Goal: Information Seeking & Learning: Learn about a topic

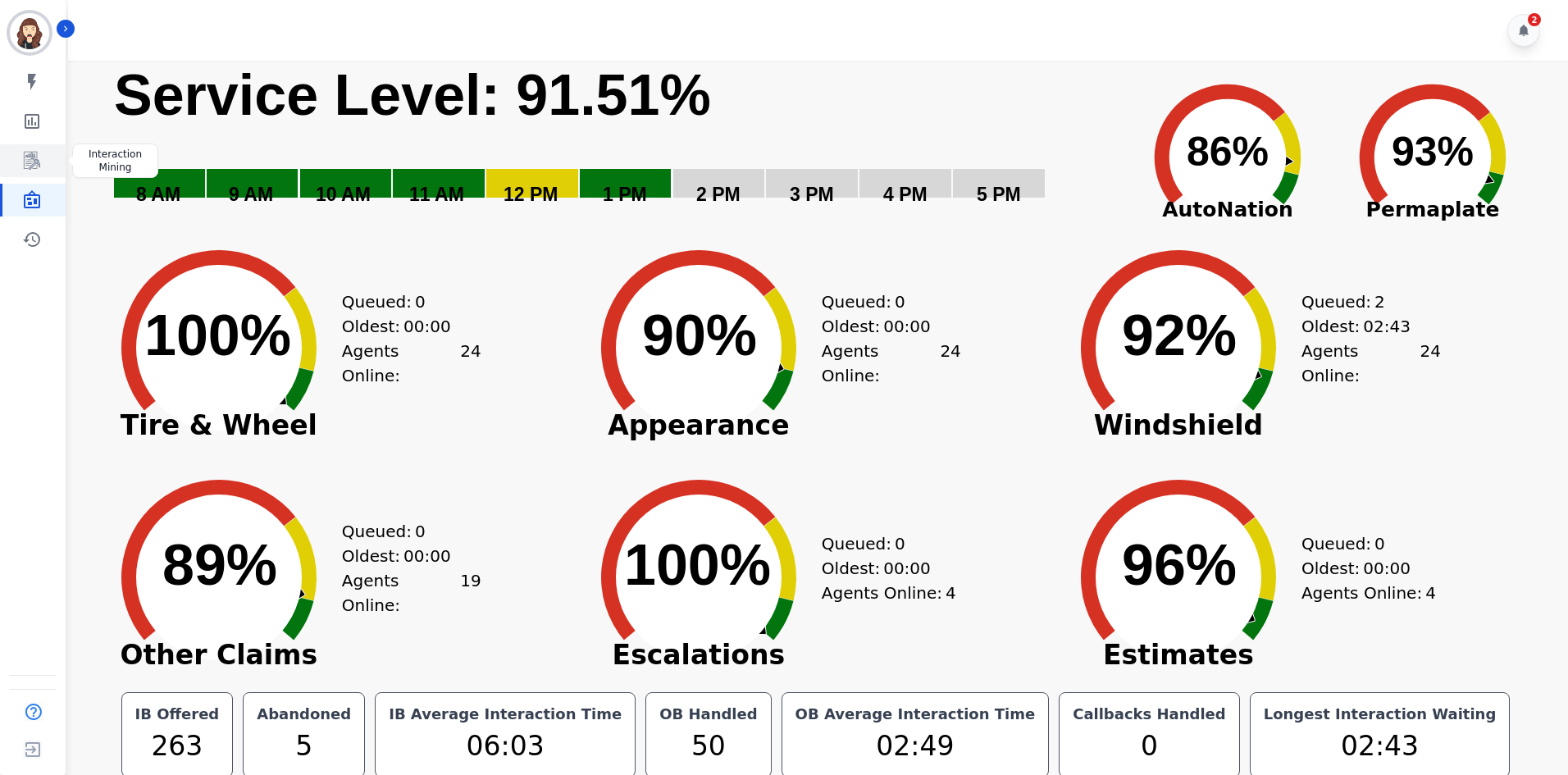
click at [39, 166] on icon "Sidebar" at bounding box center [31, 160] width 19 height 19
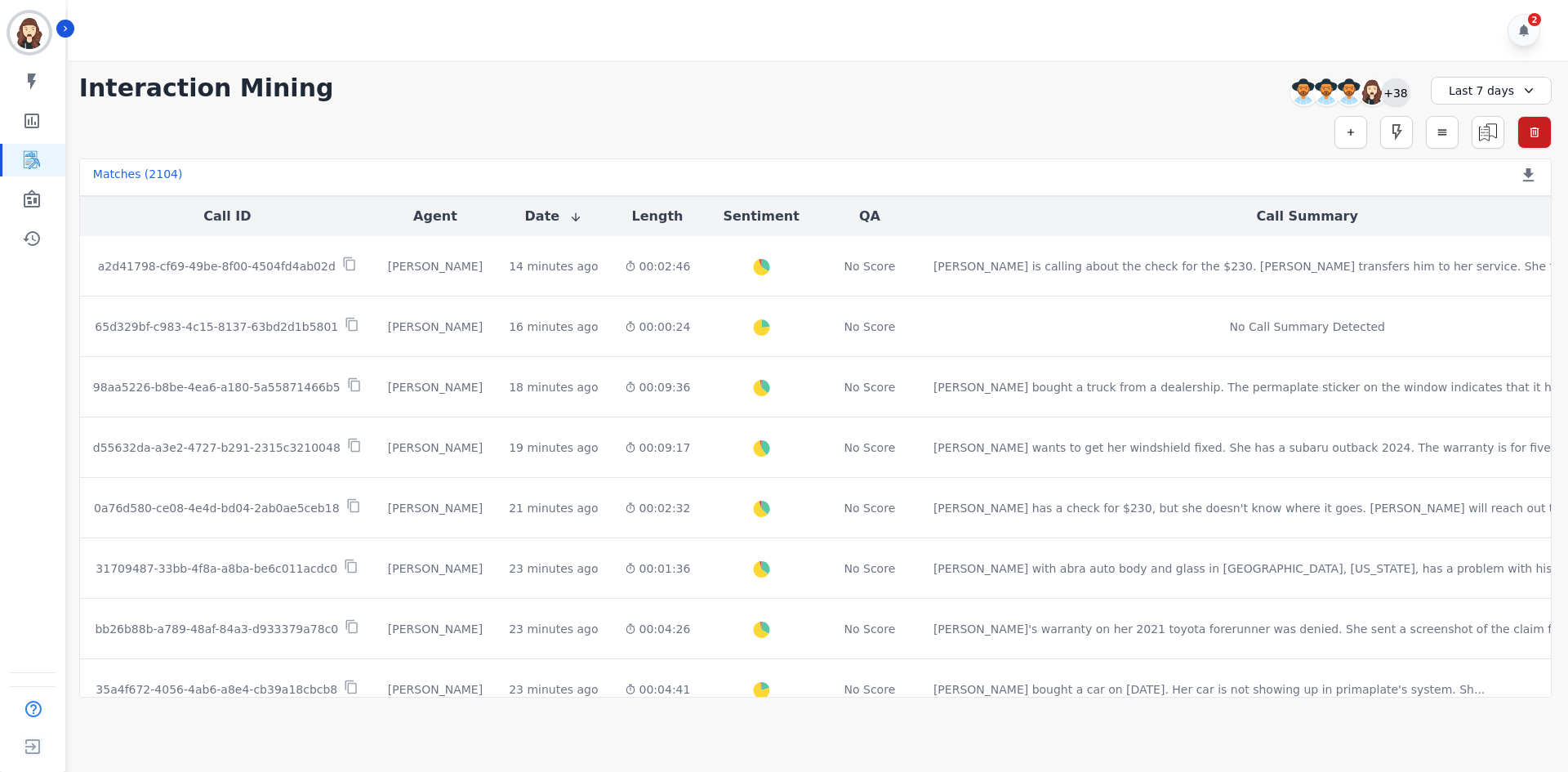
click at [1404, 97] on div "+38" at bounding box center [1396, 92] width 28 height 28
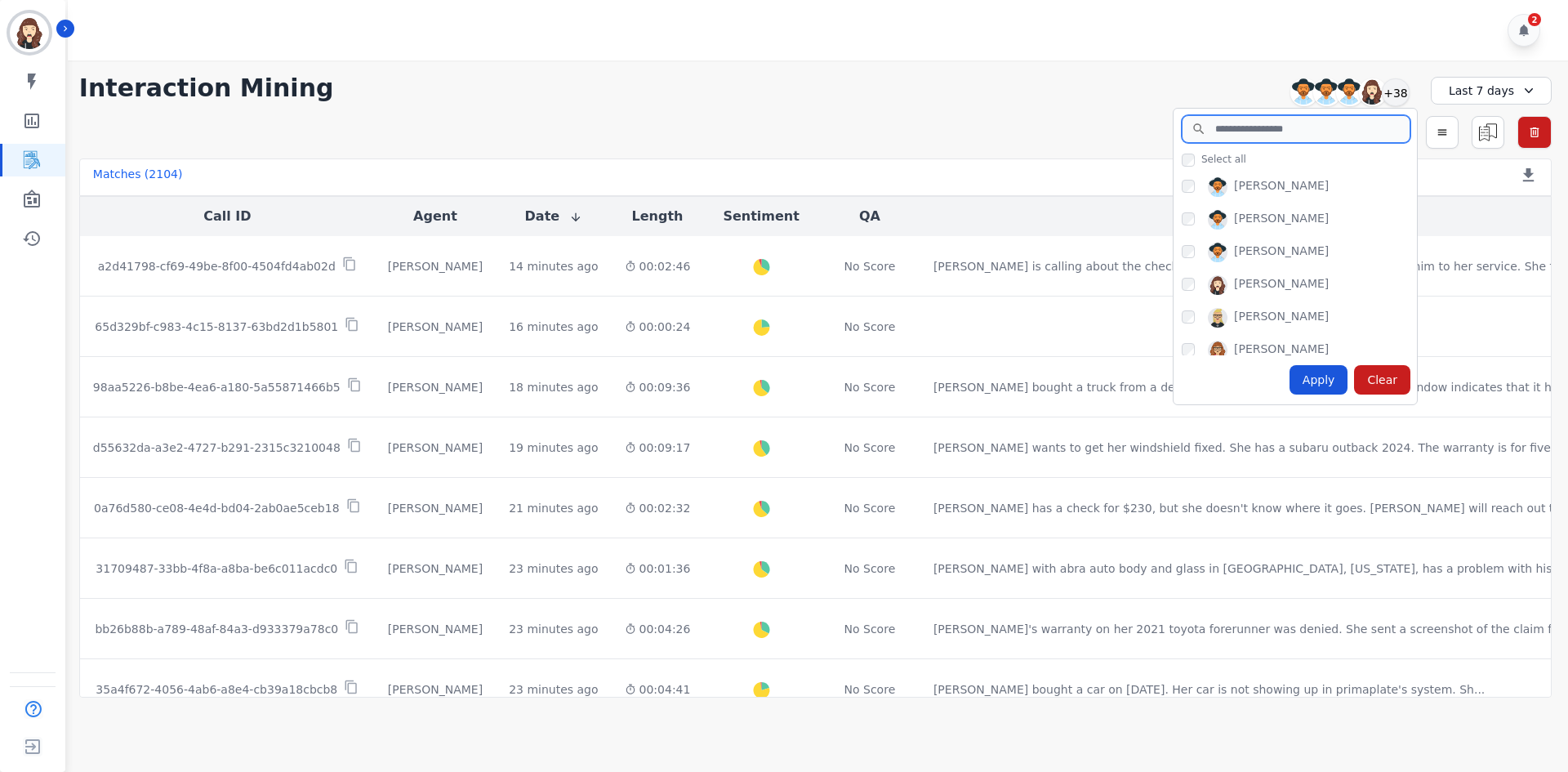
click at [1313, 131] on input "search" at bounding box center [1297, 129] width 229 height 28
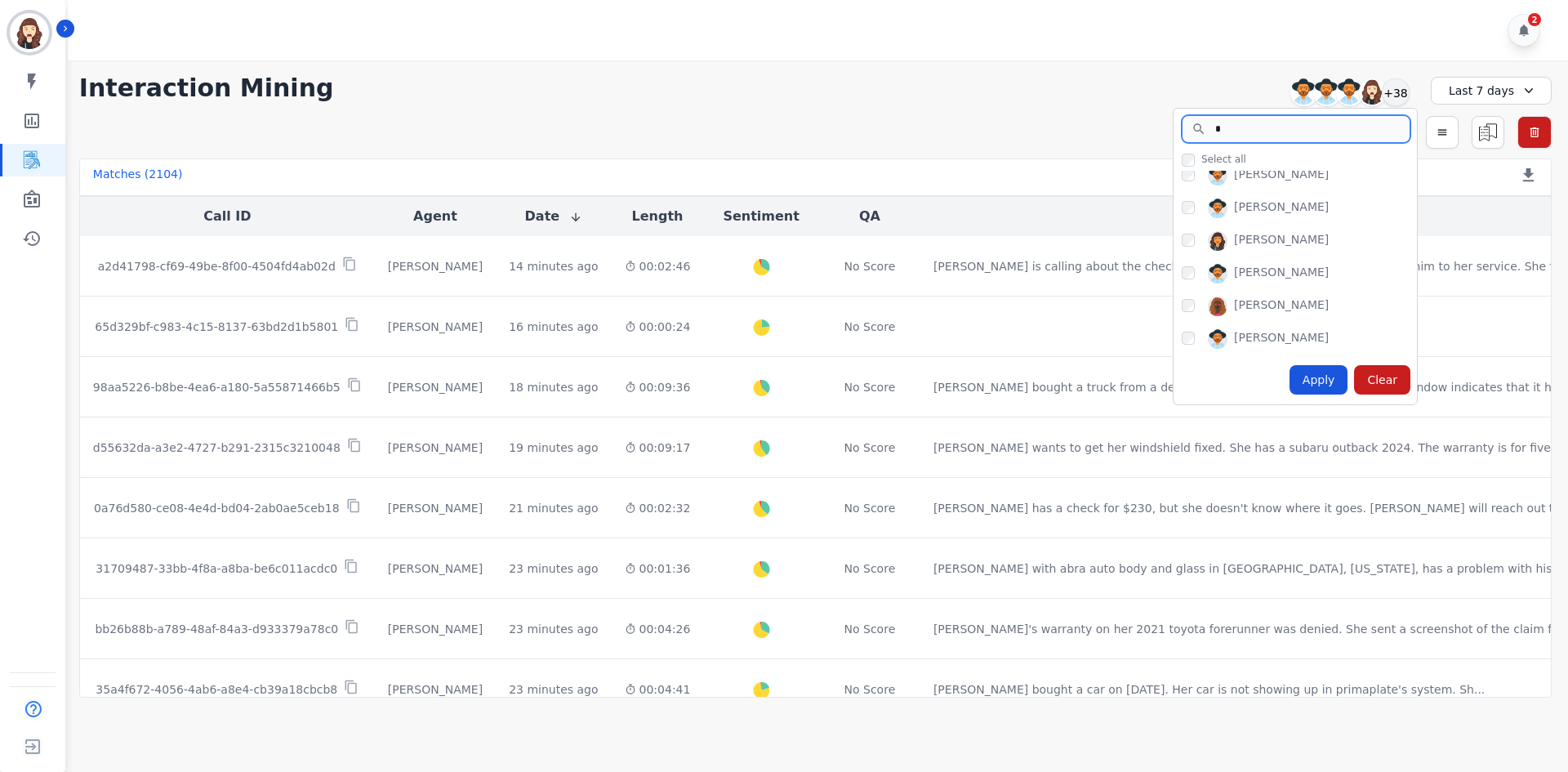
type input "*"
click at [1266, 338] on div "[PERSON_NAME]" at bounding box center [1281, 338] width 95 height 19
click at [1312, 382] on div "Apply" at bounding box center [1319, 380] width 59 height 30
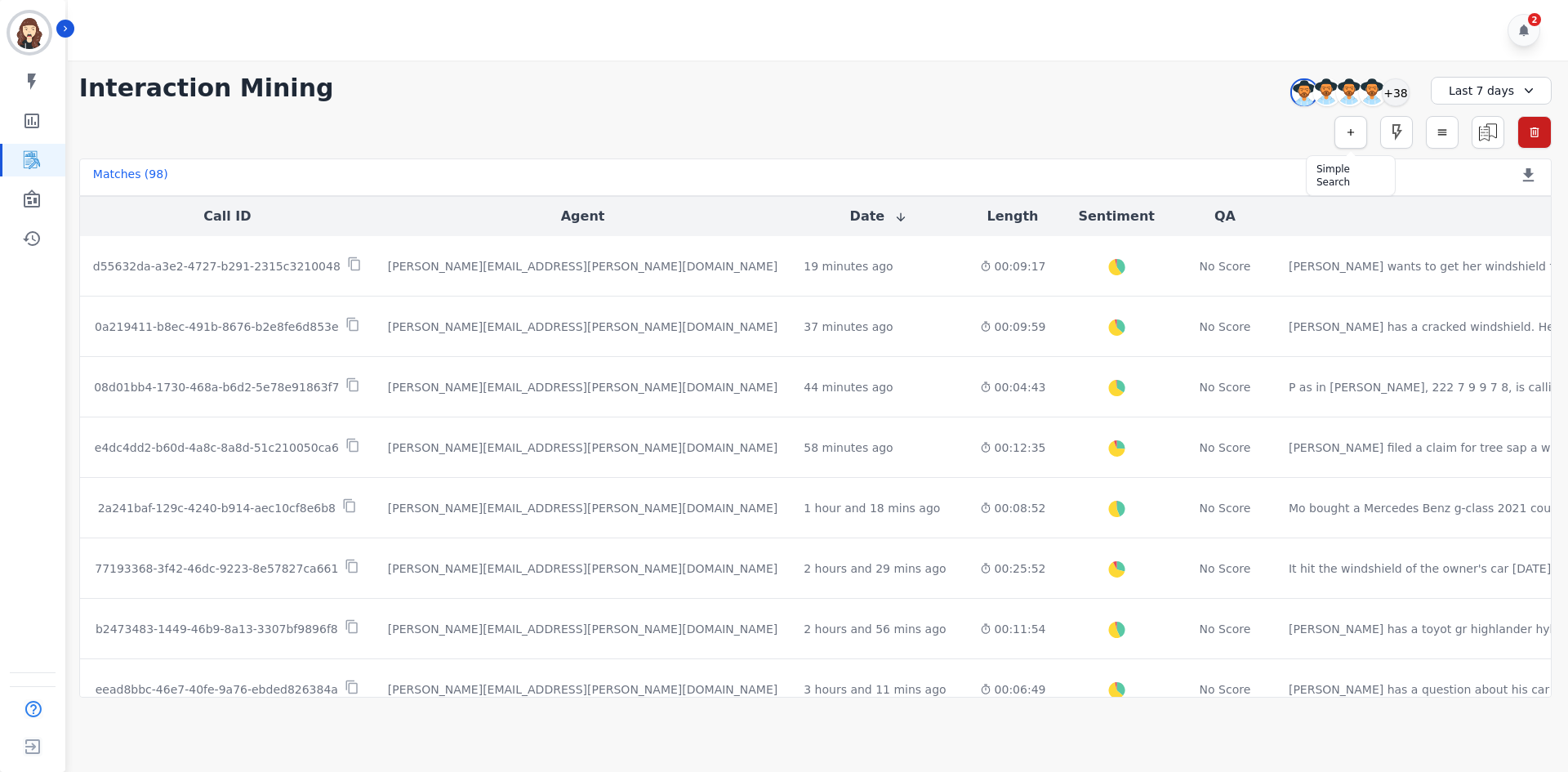
click at [1358, 136] on button "button" at bounding box center [1350, 132] width 32 height 32
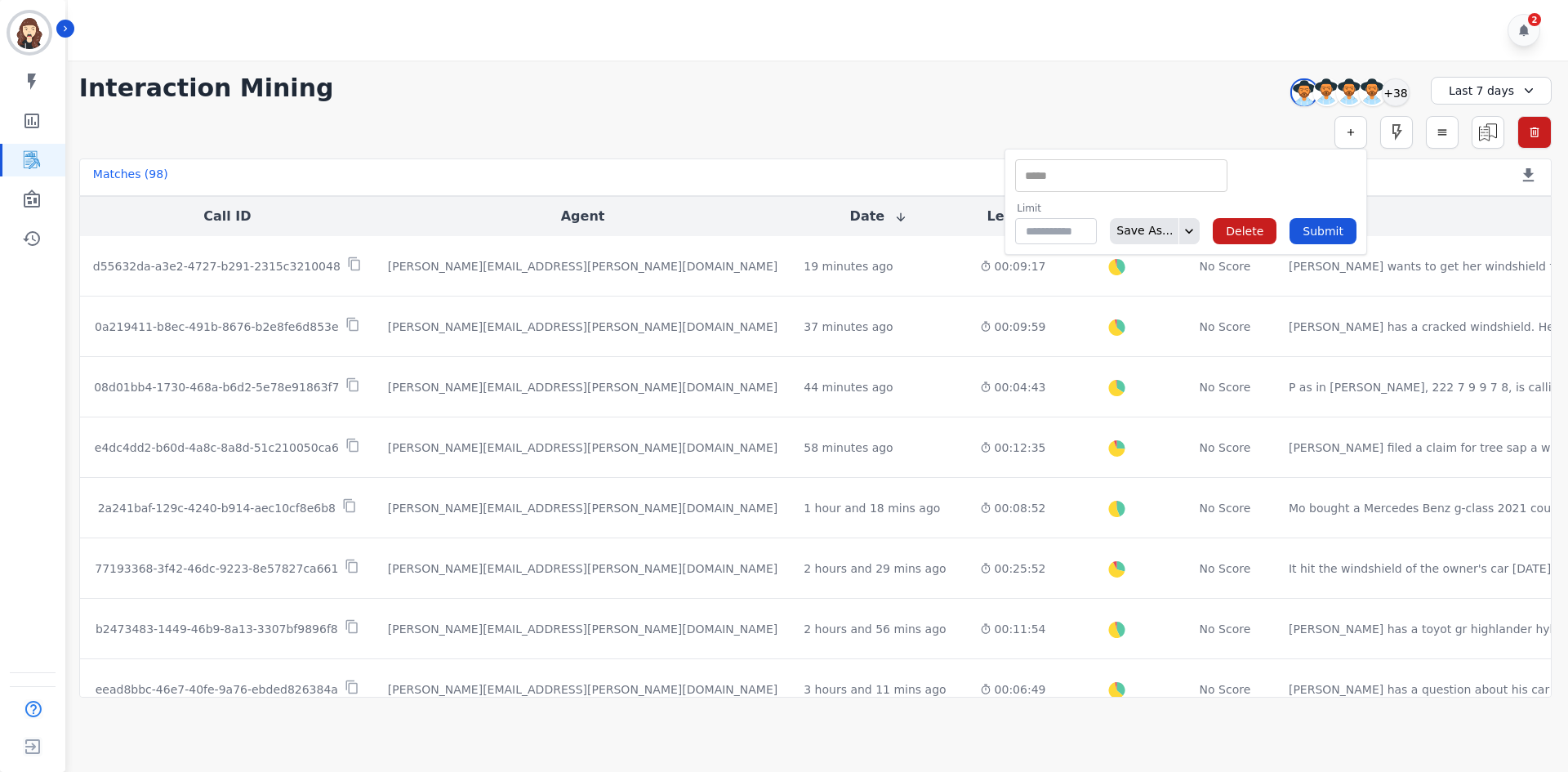
click at [1094, 174] on input "selected options" at bounding box center [1121, 176] width 204 height 18
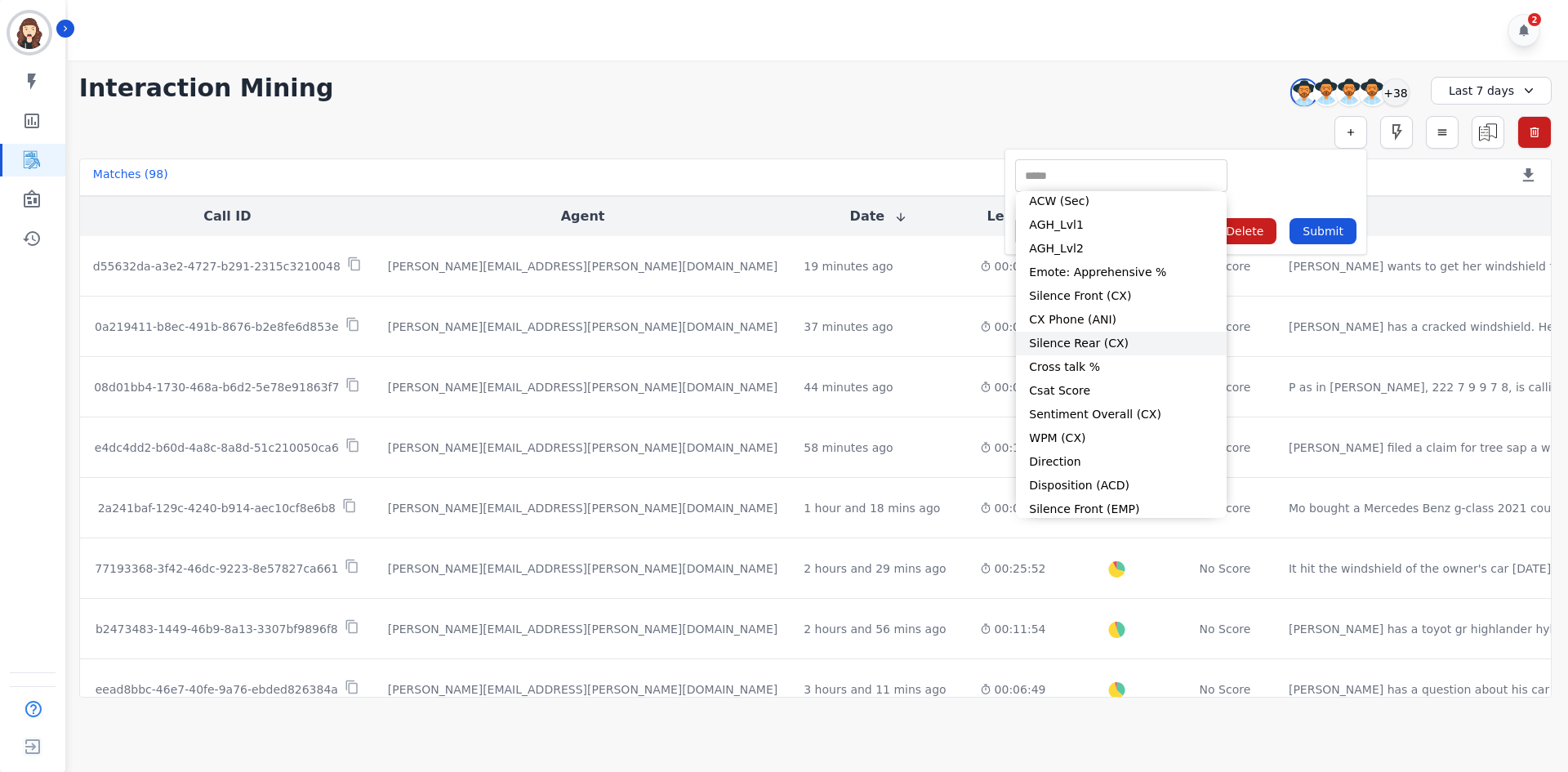
scroll to position [0, 0]
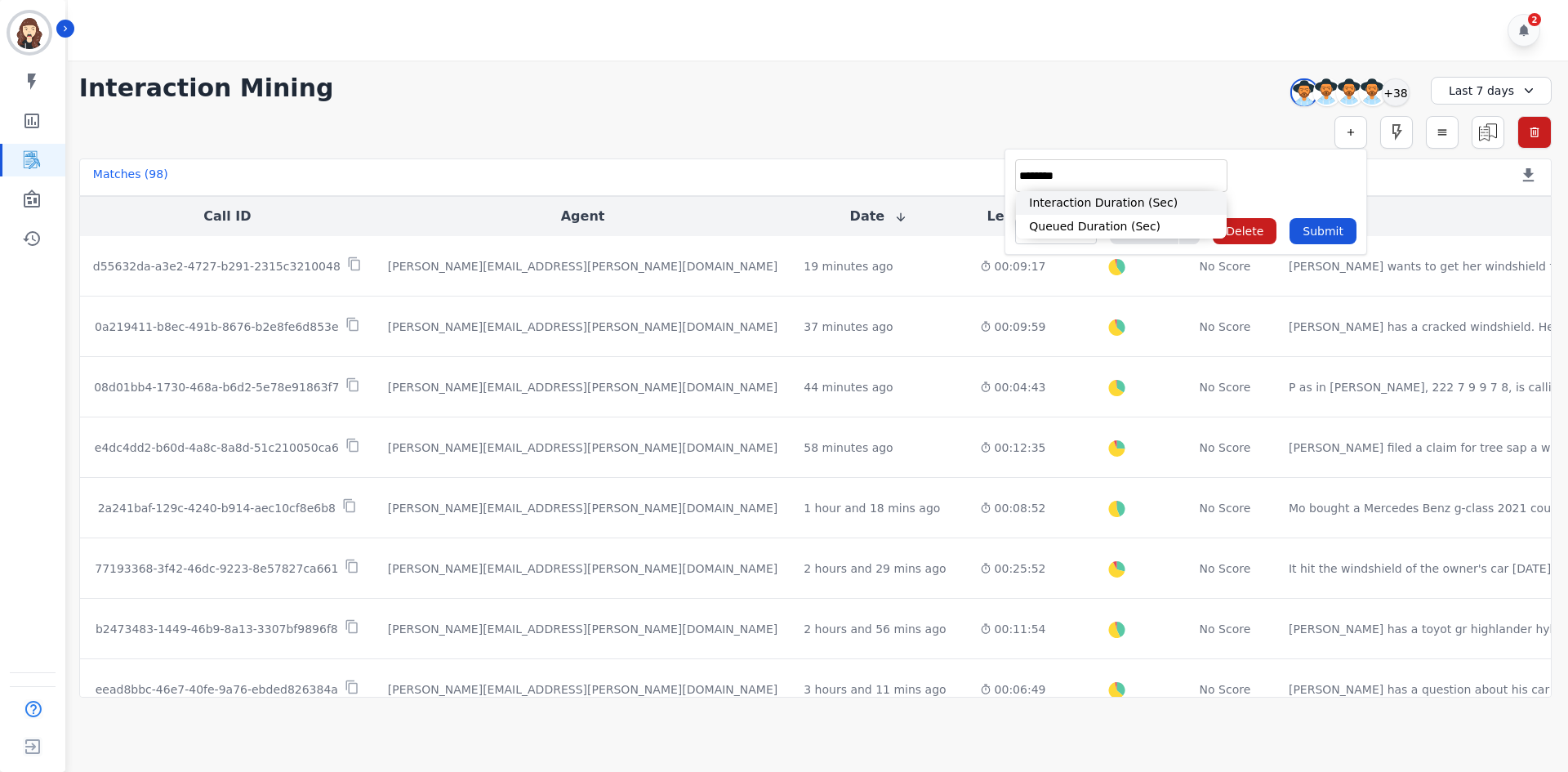
type input "********"
click at [1066, 198] on li "Interaction Duration (Sec)" at bounding box center [1122, 203] width 210 height 24
type input "**********"
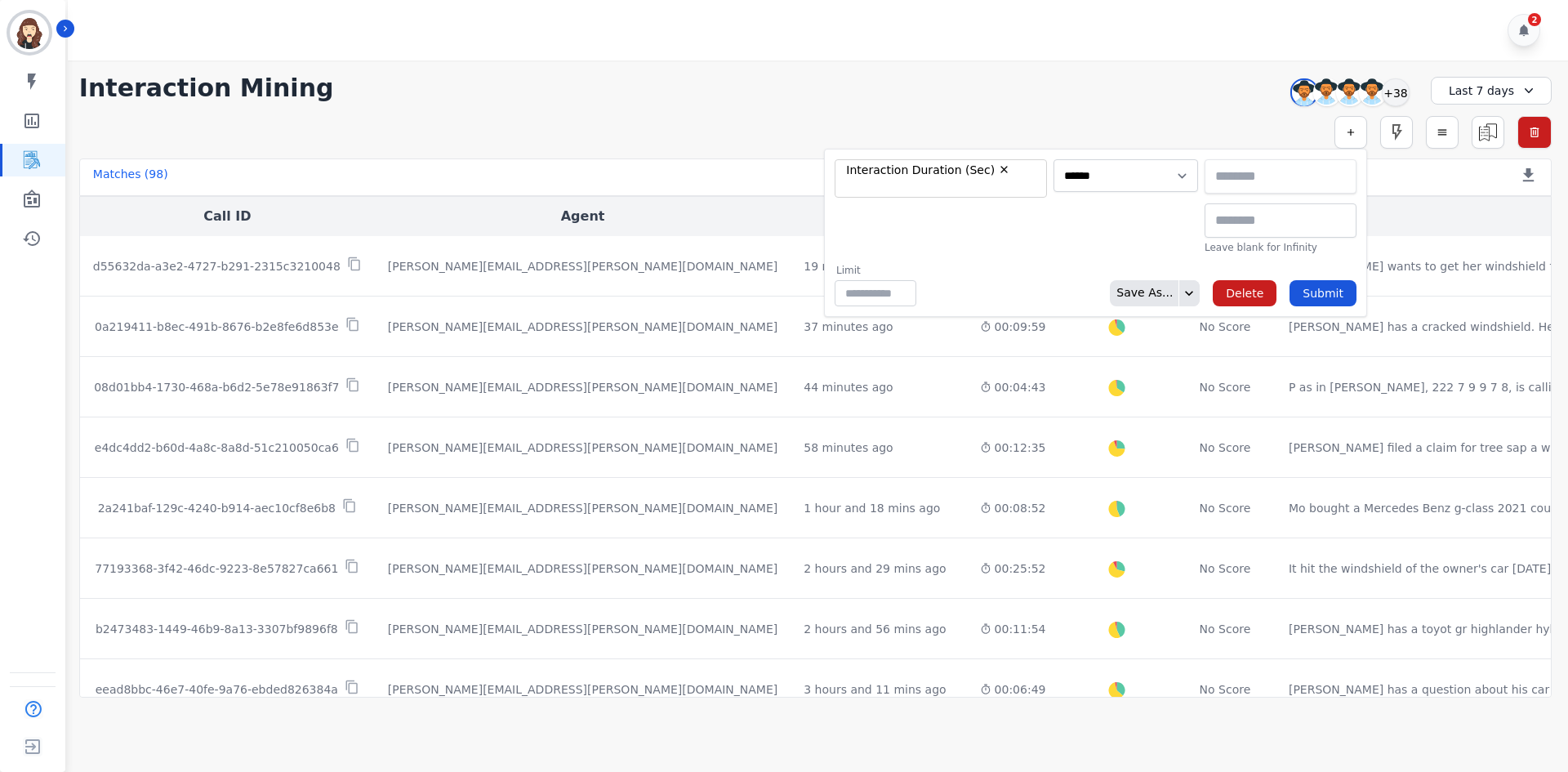
click at [1228, 181] on input "text" at bounding box center [1280, 176] width 152 height 34
type input "********"
click at [1313, 290] on button "Submit" at bounding box center [1323, 293] width 67 height 26
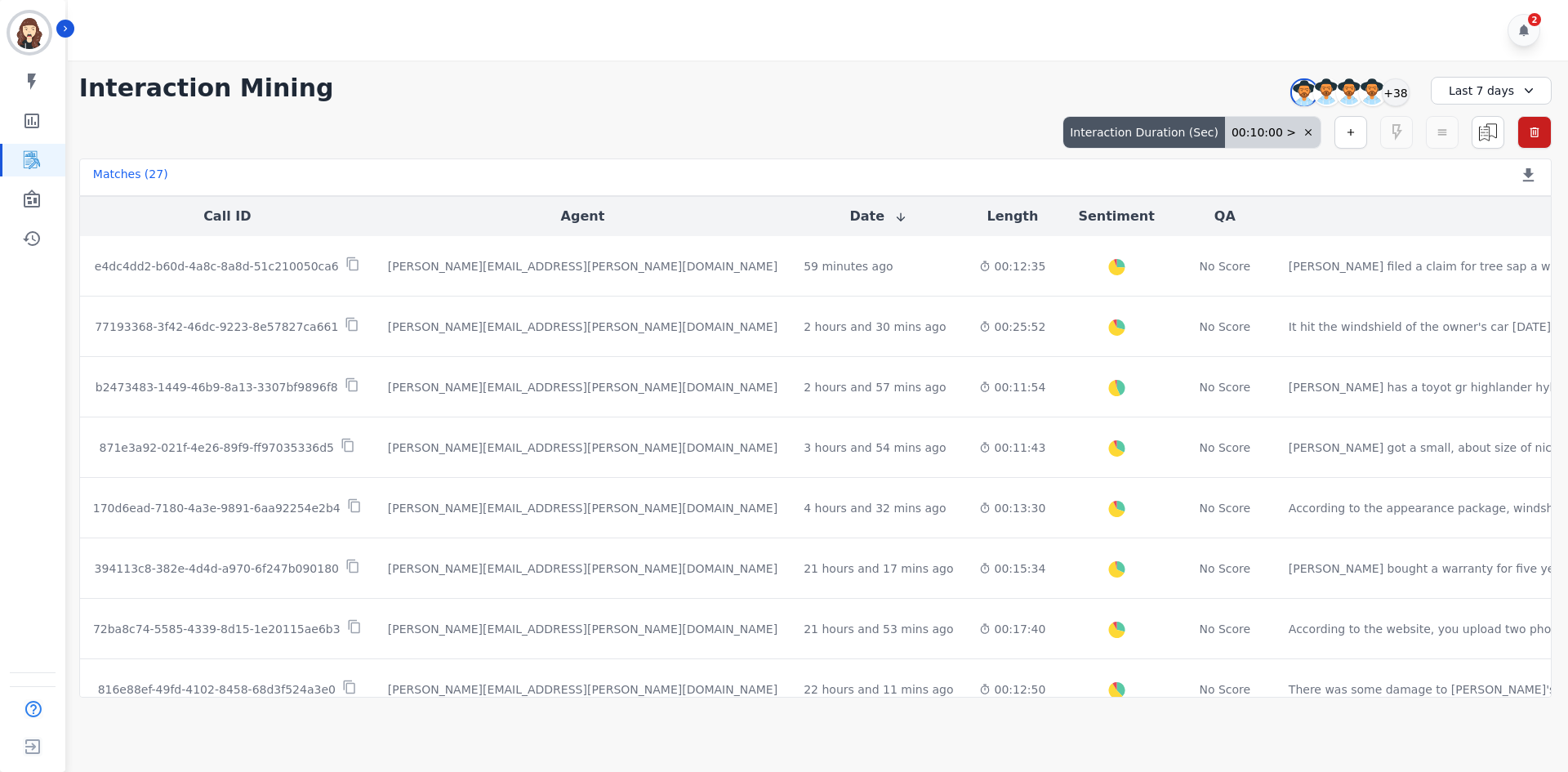
click at [1261, 138] on div "00:10:00 >" at bounding box center [1273, 133] width 96 height 31
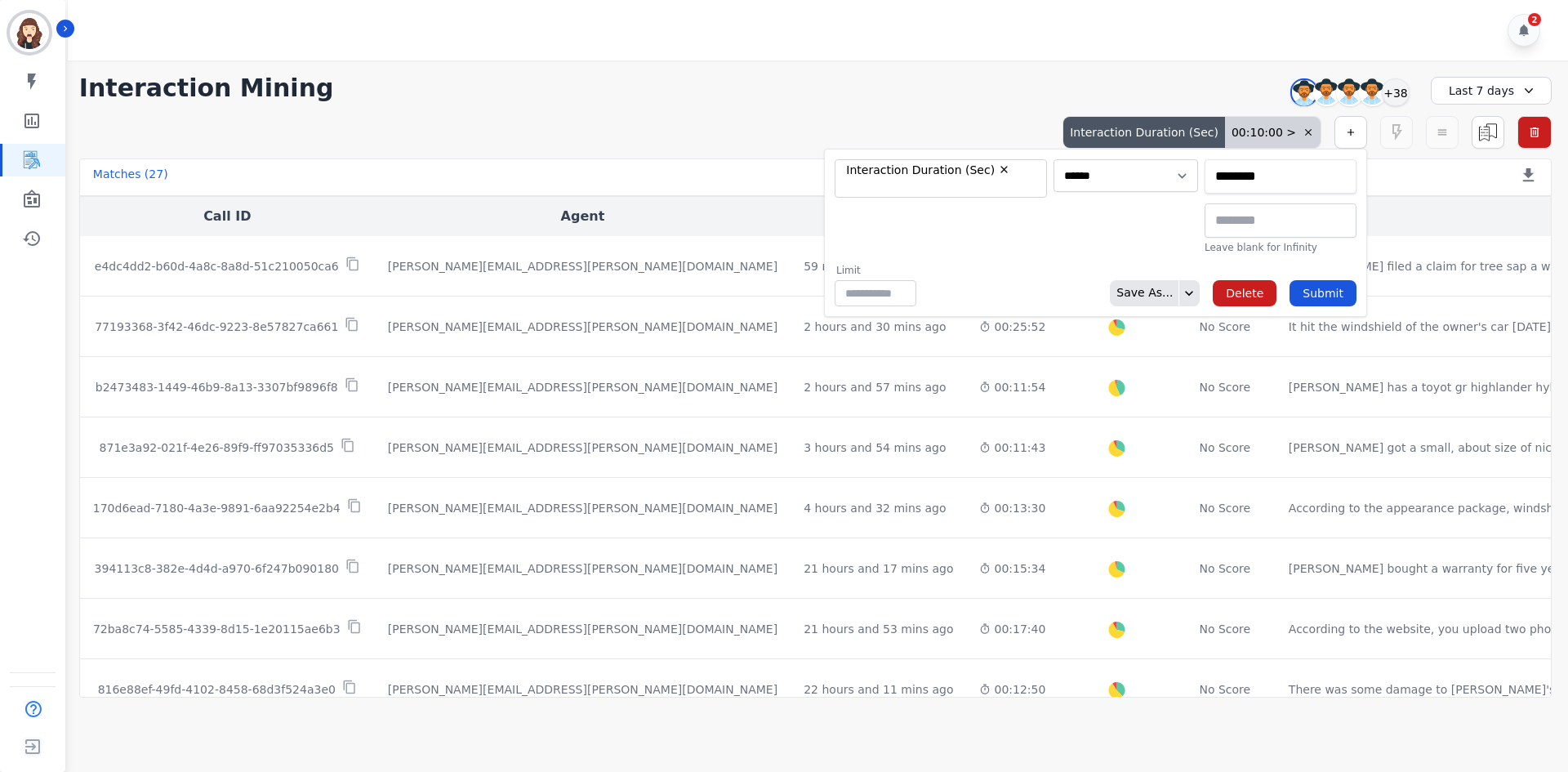
click at [1225, 172] on input "********" at bounding box center [1280, 176] width 152 height 34
type input "********"
click at [1342, 288] on button "Submit" at bounding box center [1323, 293] width 67 height 26
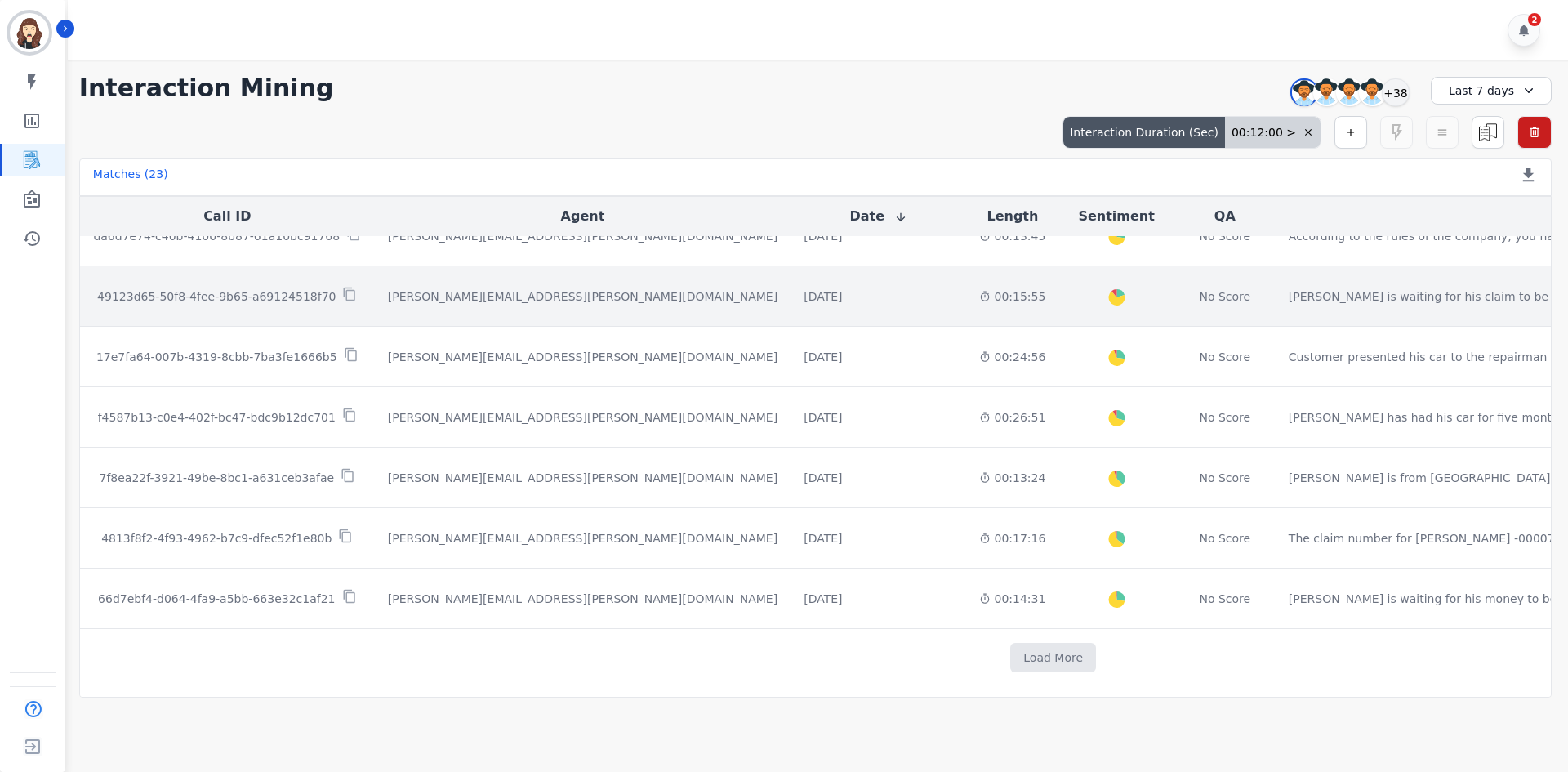
scroll to position [812, 0]
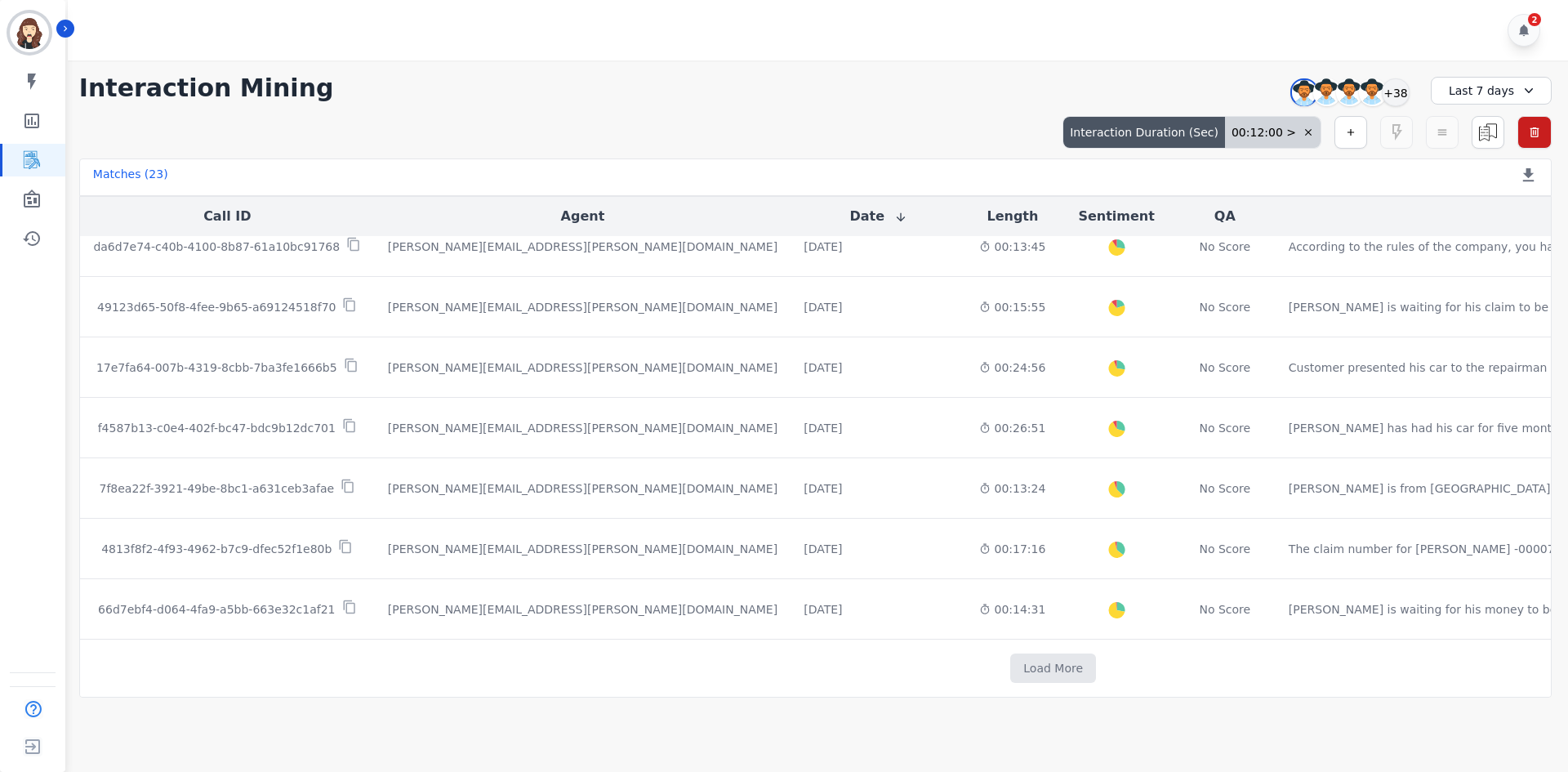
click at [987, 220] on button "Length" at bounding box center [1013, 216] width 52 height 19
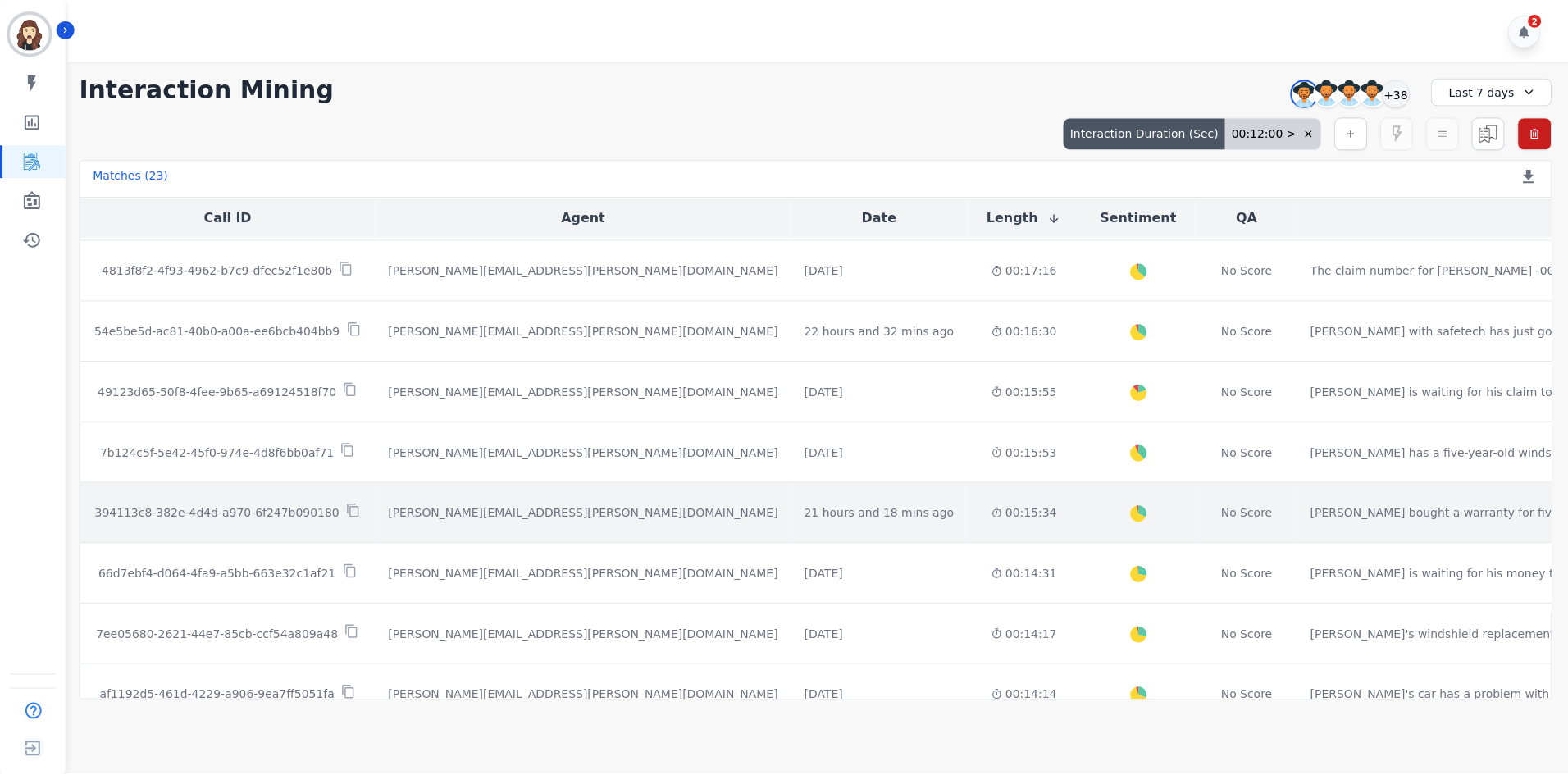
scroll to position [389, 0]
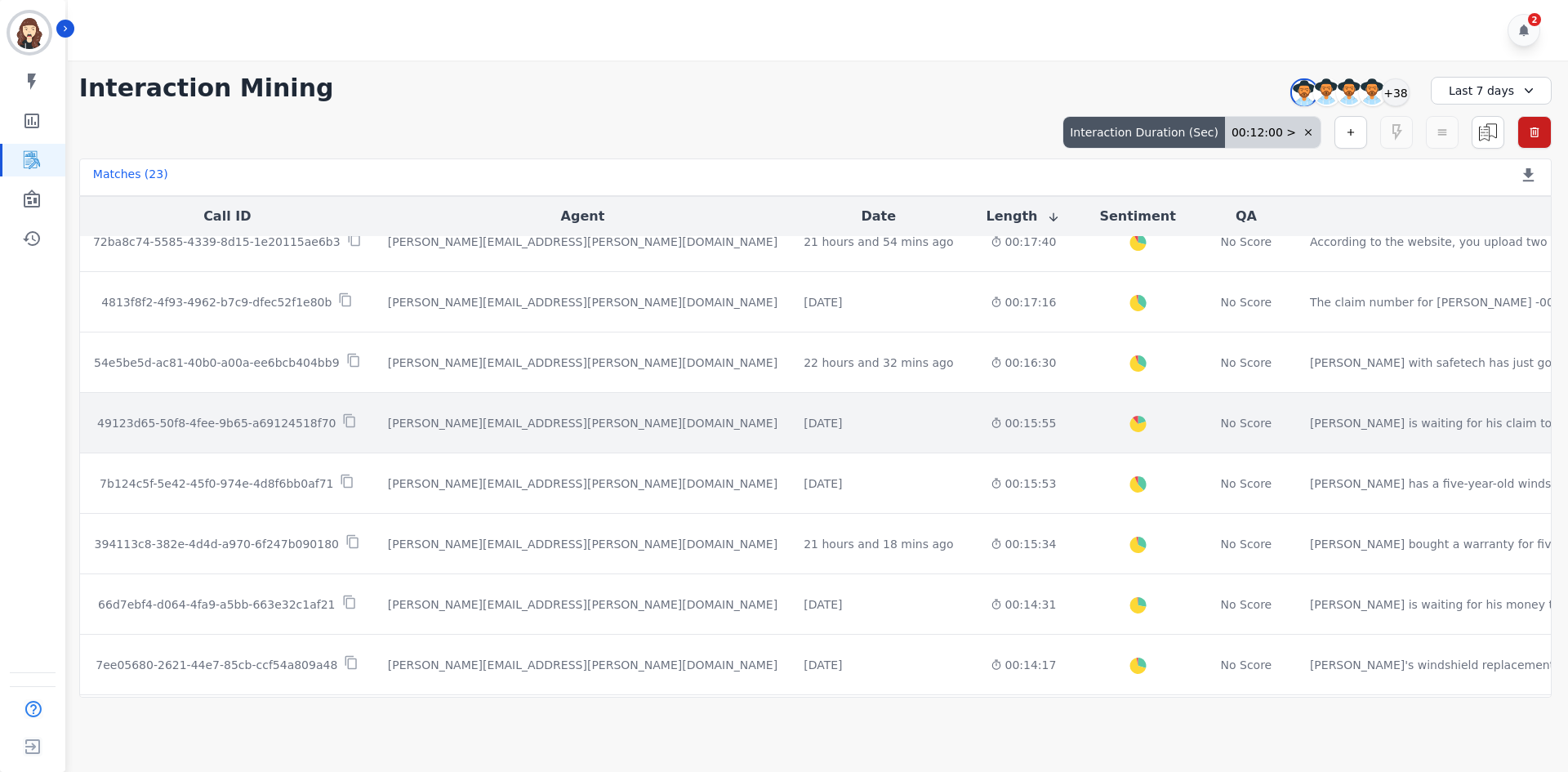
click at [252, 422] on p "49123d65-50f8-4fee-9b65-a69124518f70" at bounding box center [216, 423] width 239 height 17
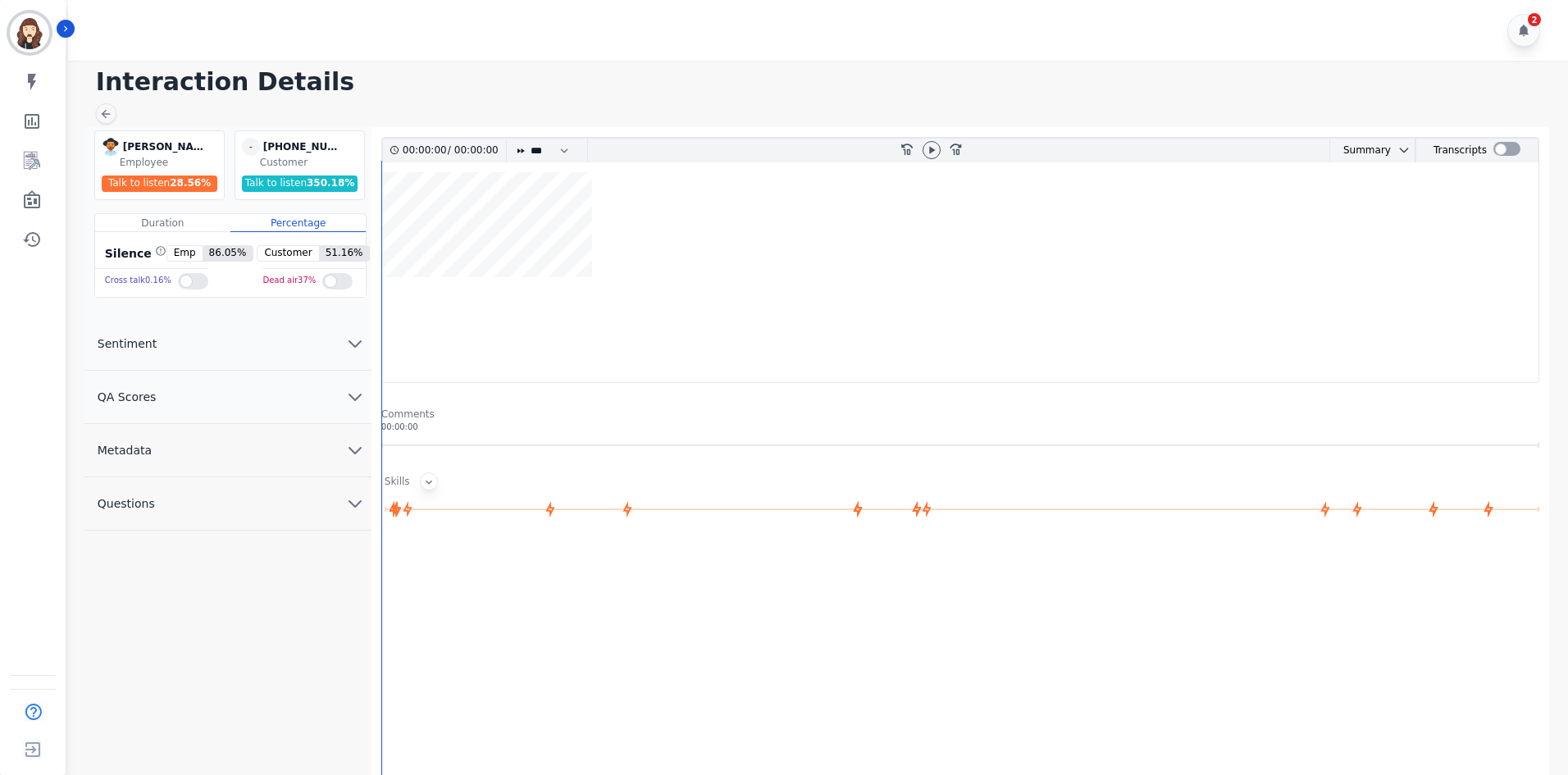
click at [422, 481] on icon at bounding box center [429, 482] width 13 height 13
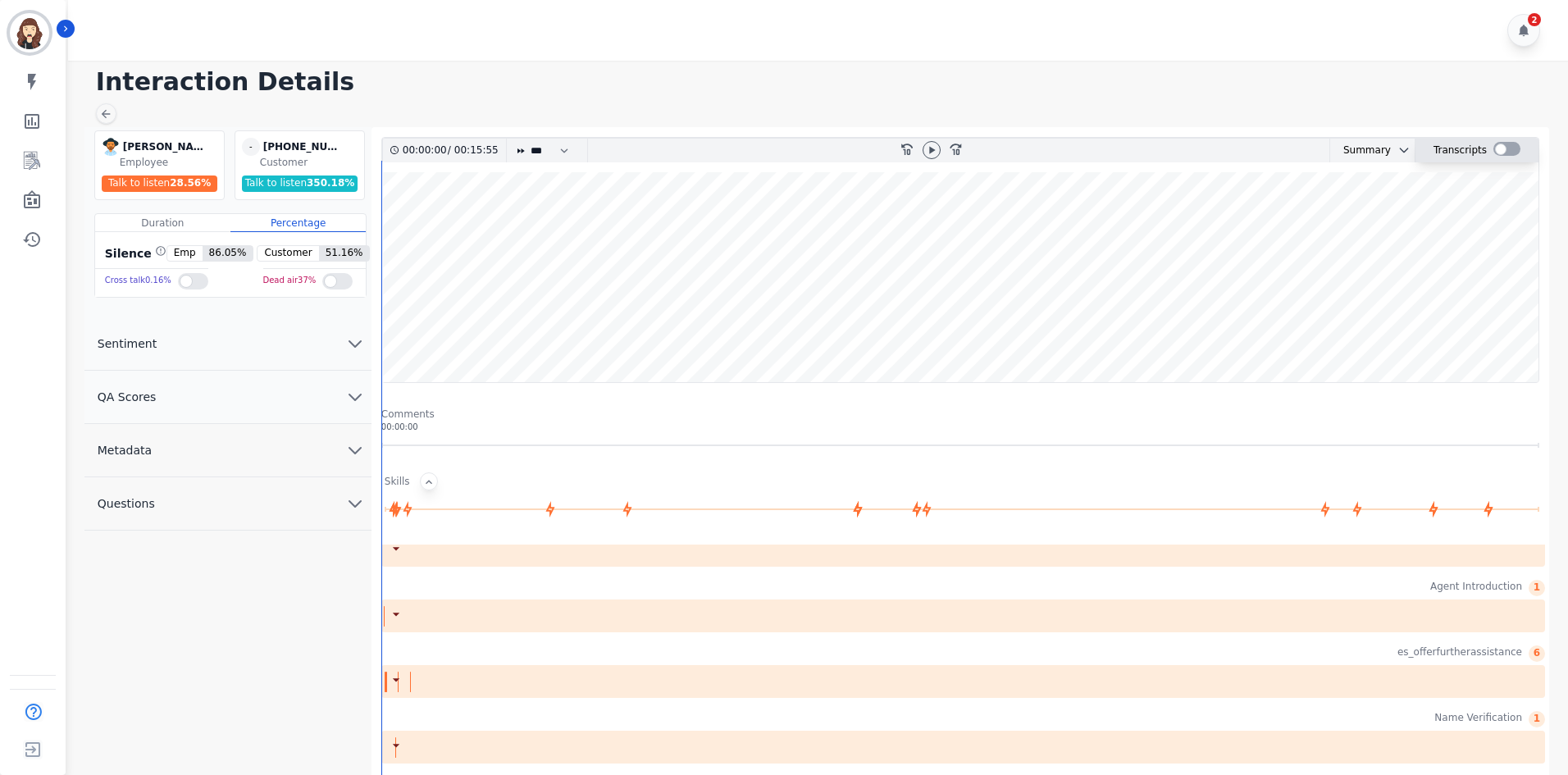
click at [1504, 154] on div at bounding box center [1507, 148] width 27 height 14
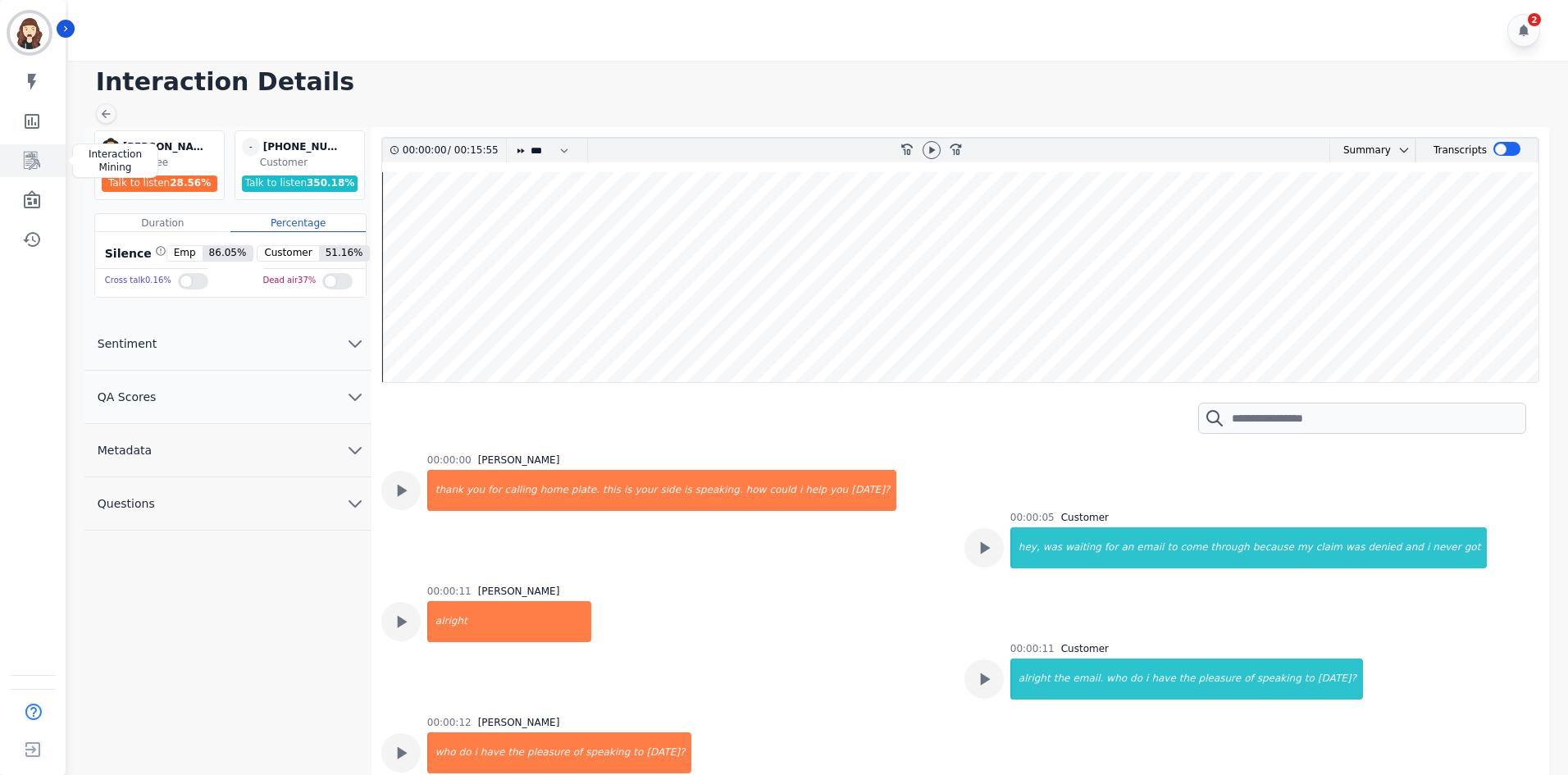
click at [38, 161] on icon "Sidebar" at bounding box center [32, 160] width 17 height 18
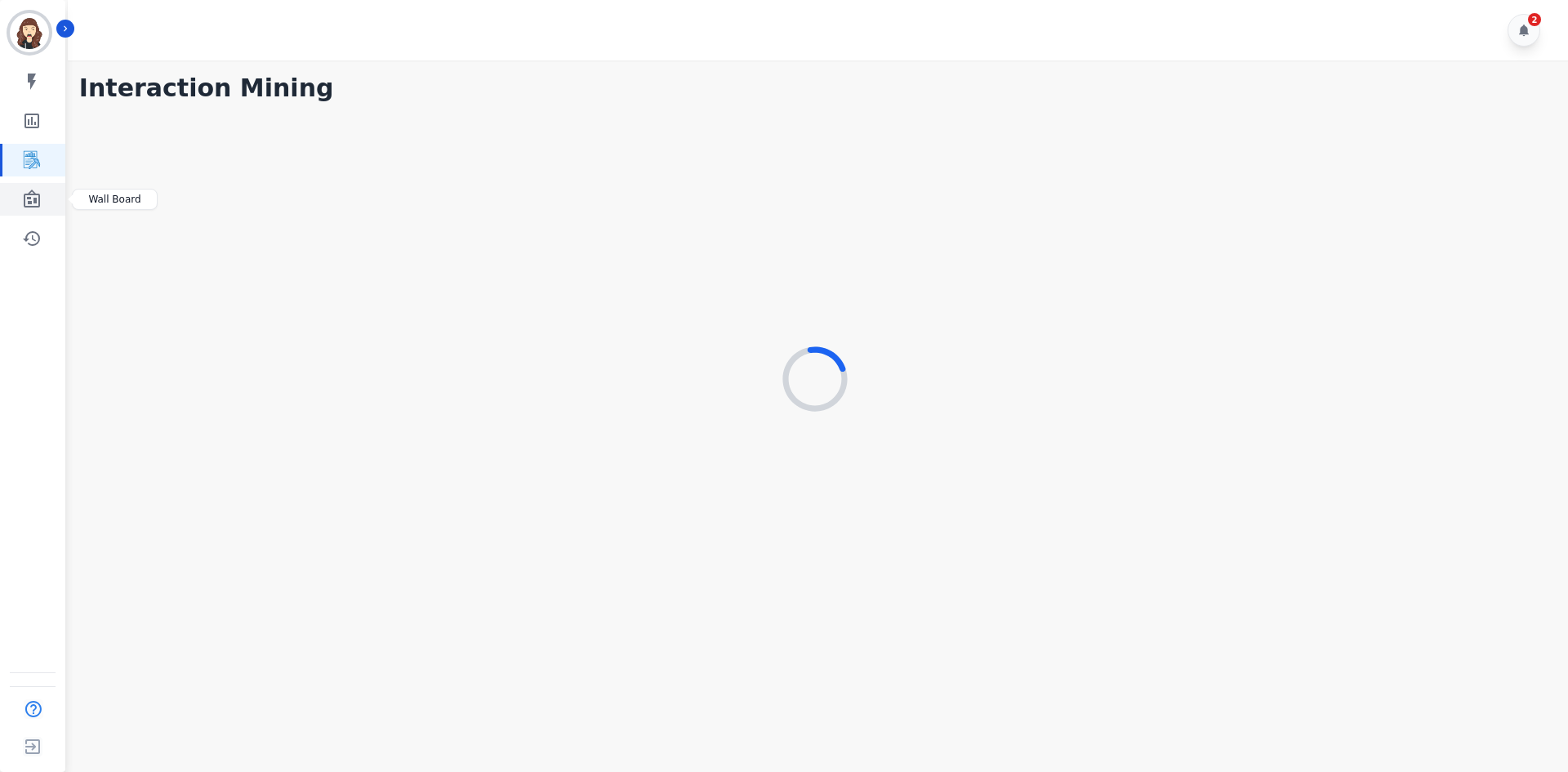
click at [42, 201] on link "Sidebar" at bounding box center [34, 198] width 63 height 32
